Goal: Task Accomplishment & Management: Use online tool/utility

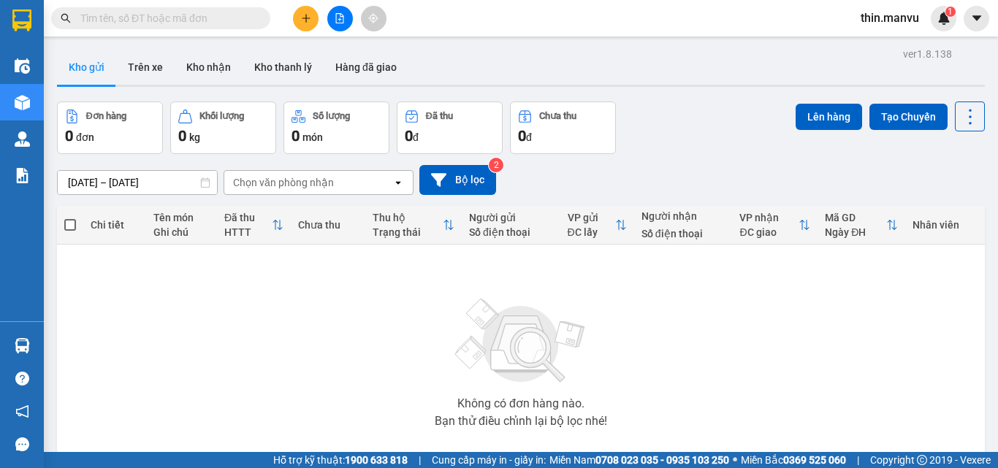
click at [344, 25] on button at bounding box center [340, 19] width 26 height 26
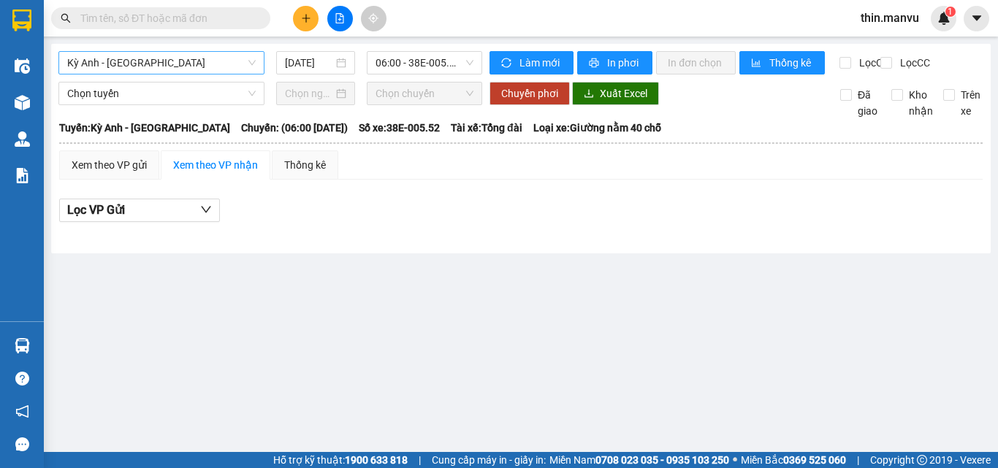
click at [239, 64] on span "Kỳ Anh - [GEOGRAPHIC_DATA]" at bounding box center [161, 63] width 188 height 22
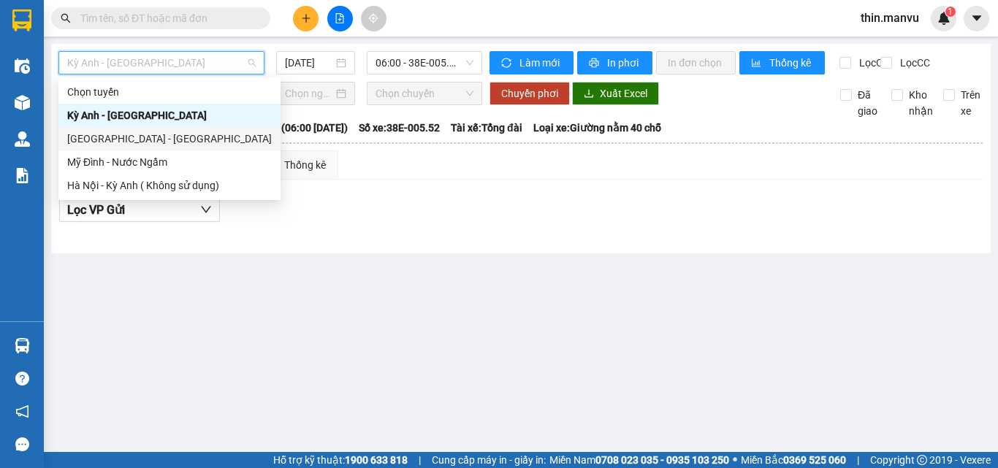
click at [148, 131] on div "[GEOGRAPHIC_DATA] - [GEOGRAPHIC_DATA]" at bounding box center [169, 139] width 205 height 16
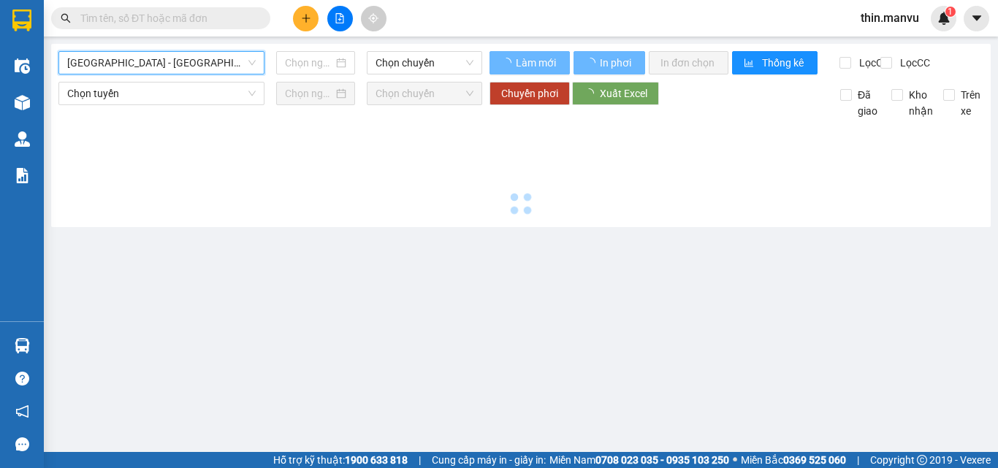
type input "[DATE]"
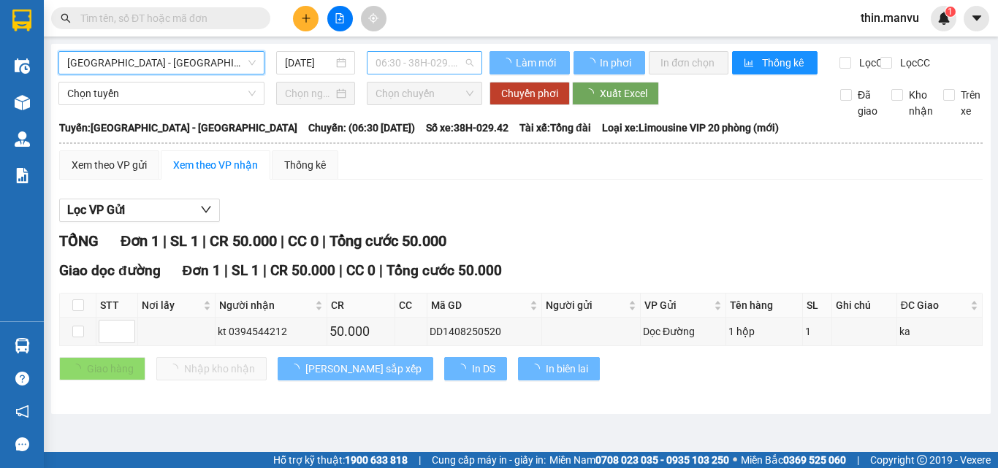
click at [407, 71] on span "06:30 - 38H-029.42" at bounding box center [424, 63] width 98 height 22
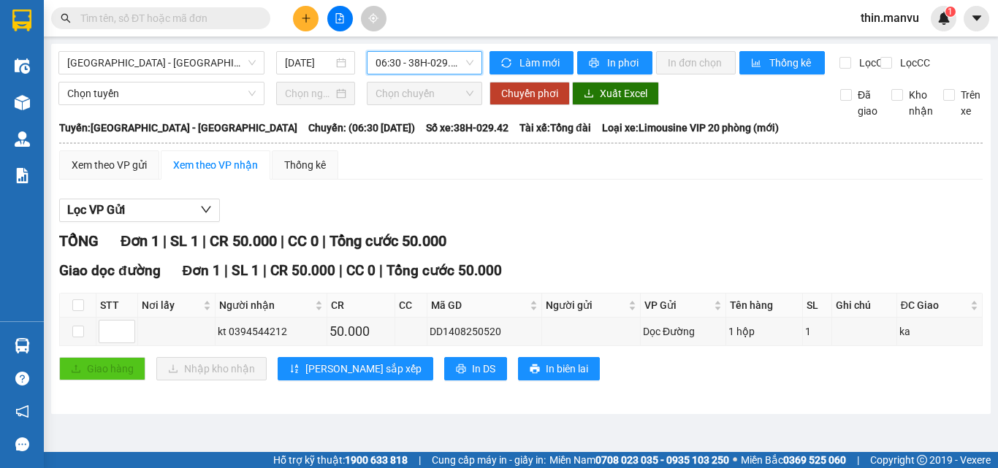
click at [417, 63] on span "06:30 - 38H-029.42" at bounding box center [424, 63] width 98 height 22
click at [421, 64] on span "06:30 - 38H-029.42" at bounding box center [424, 63] width 98 height 22
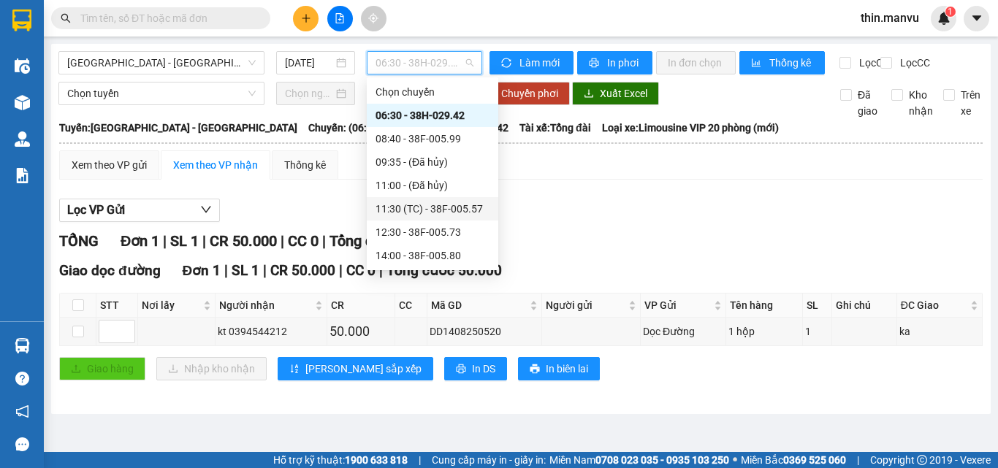
click at [432, 203] on div "11:30 (TC) - 38F-005.57" at bounding box center [432, 209] width 114 height 16
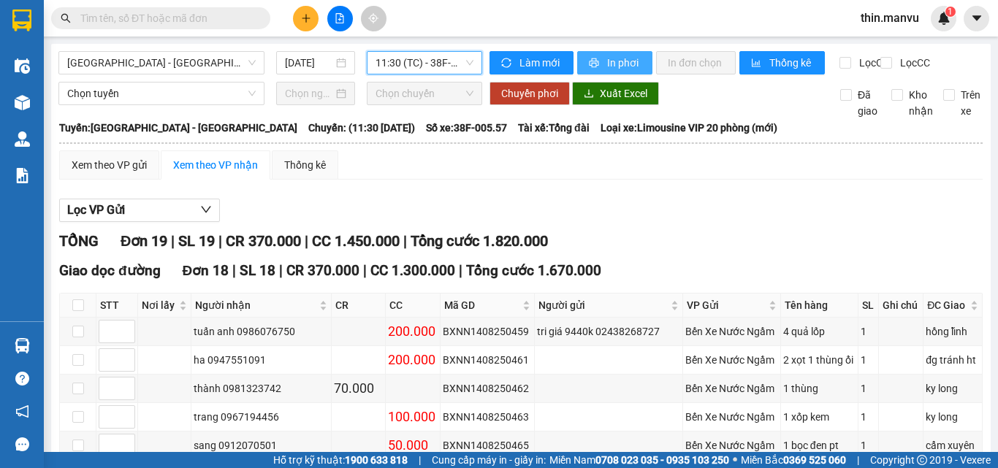
click at [614, 61] on span "In phơi" at bounding box center [624, 63] width 34 height 16
